Goal: Find specific page/section: Find specific page/section

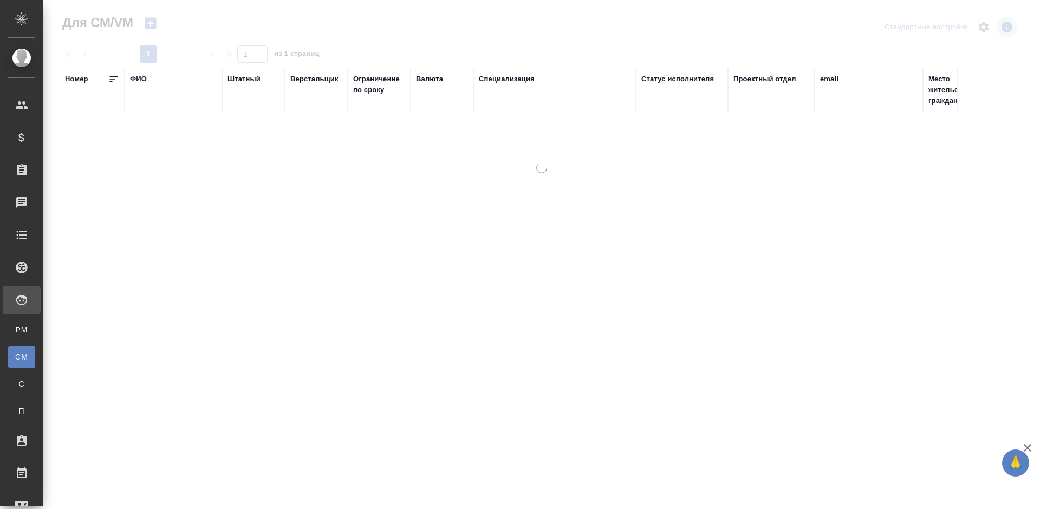
click at [143, 75] on div "ФИО" at bounding box center [138, 79] width 17 height 11
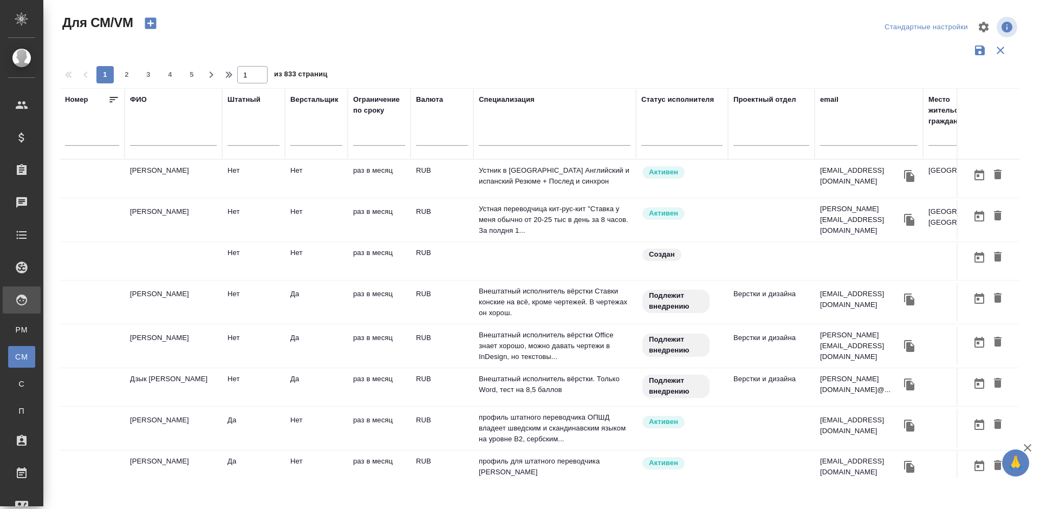
click at [163, 135] on input "text" at bounding box center [173, 139] width 87 height 14
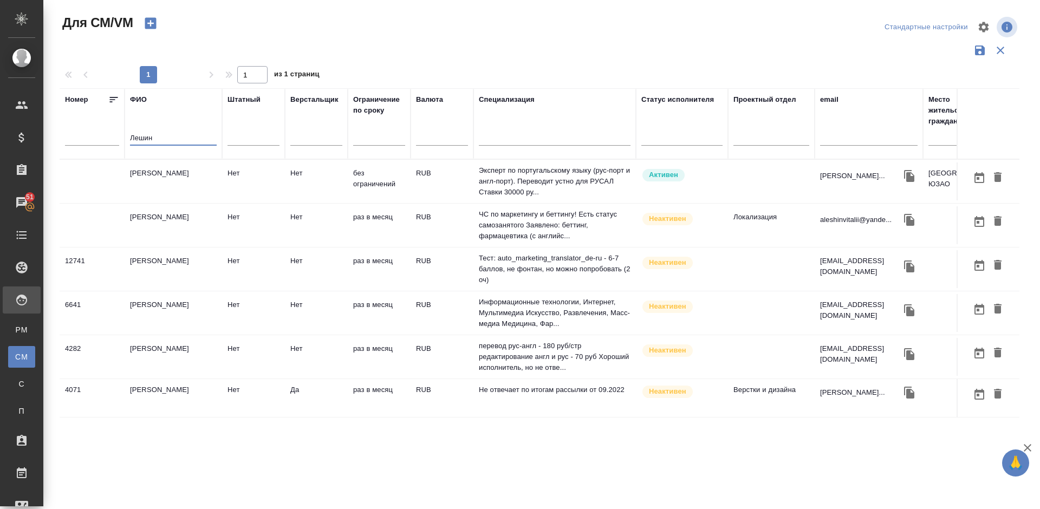
type input "Лешин"
click at [200, 185] on td "[PERSON_NAME]" at bounding box center [173, 181] width 97 height 38
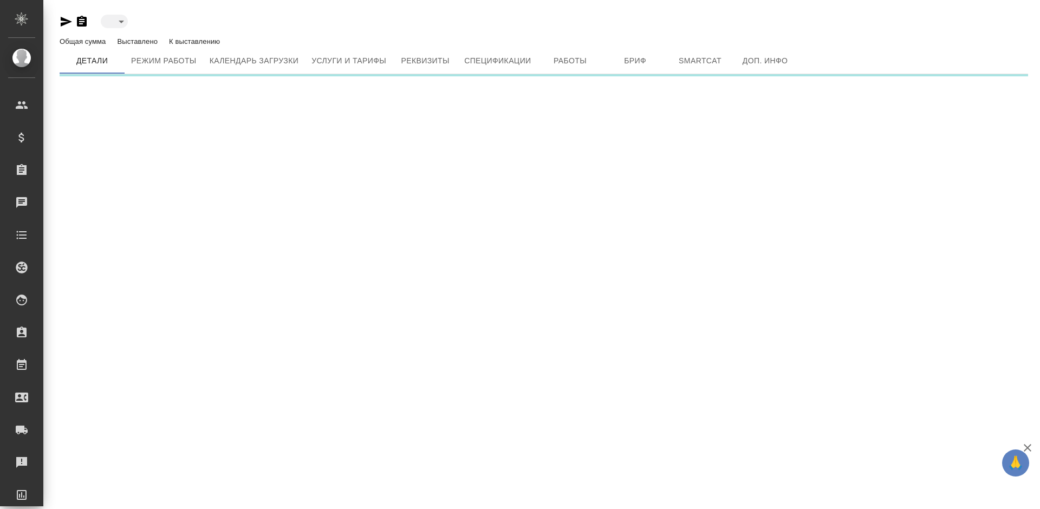
type input "active"
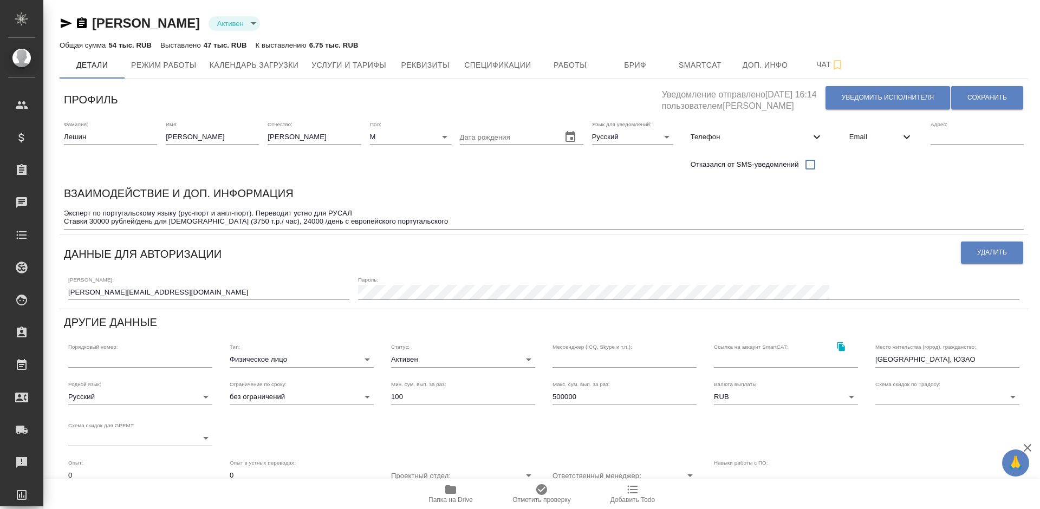
click at [869, 129] on div "Email" at bounding box center [880, 137] width 81 height 24
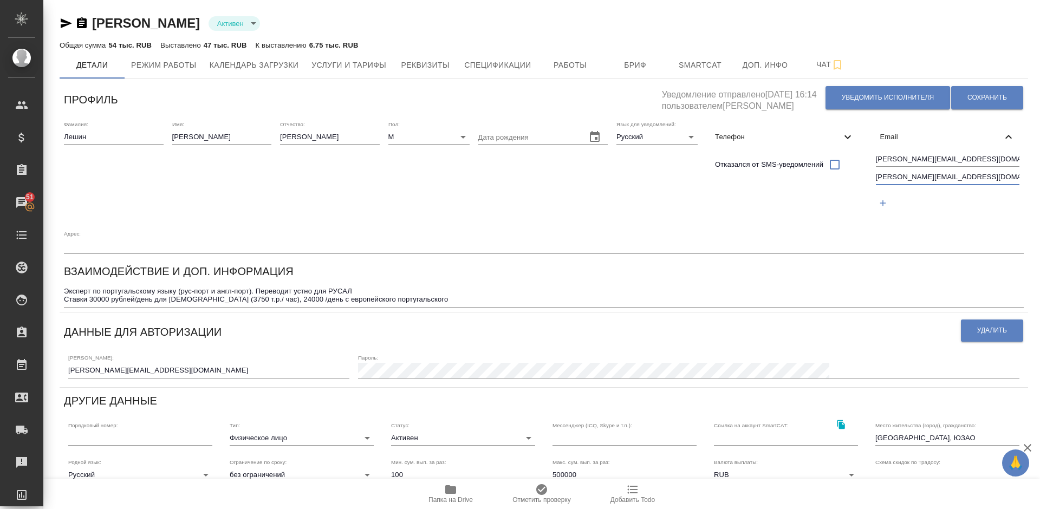
drag, startPoint x: 969, startPoint y: 175, endPoint x: 875, endPoint y: 177, distance: 94.2
click at [876, 177] on input "alexandre.leshin@yandex.ru" at bounding box center [948, 178] width 144 height 14
click at [986, 157] on input "alexandre.leshin@linguanet.ru" at bounding box center [948, 160] width 144 height 14
drag, startPoint x: 980, startPoint y: 158, endPoint x: 876, endPoint y: 161, distance: 103.5
click at [876, 161] on input "alexandre.leshin@linguanet.ru" at bounding box center [948, 160] width 144 height 14
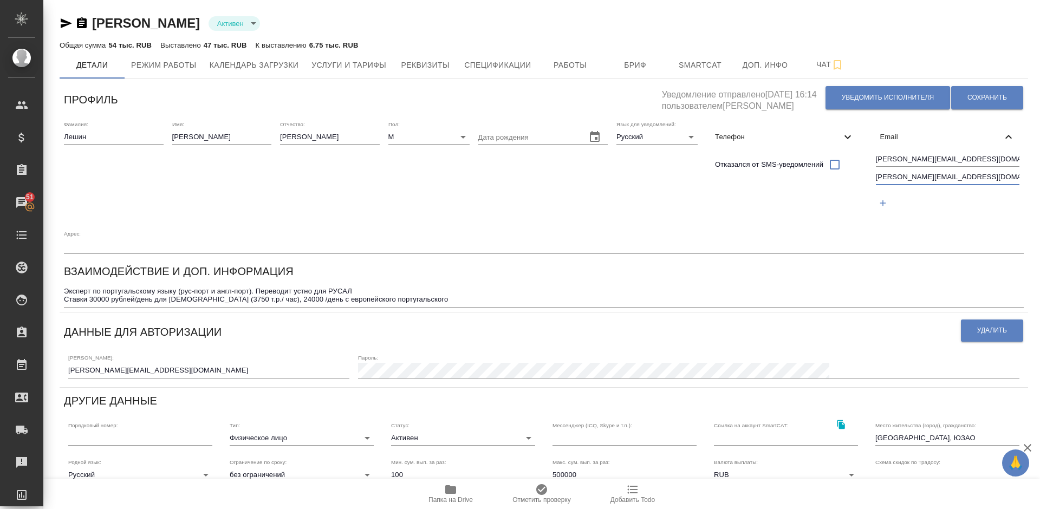
drag, startPoint x: 973, startPoint y: 179, endPoint x: 871, endPoint y: 176, distance: 101.8
click at [871, 176] on div "alexandre.leshin@linguanet.ru alexandre.leshin@yandex.ru" at bounding box center [947, 183] width 153 height 68
